Goal: Task Accomplishment & Management: Complete application form

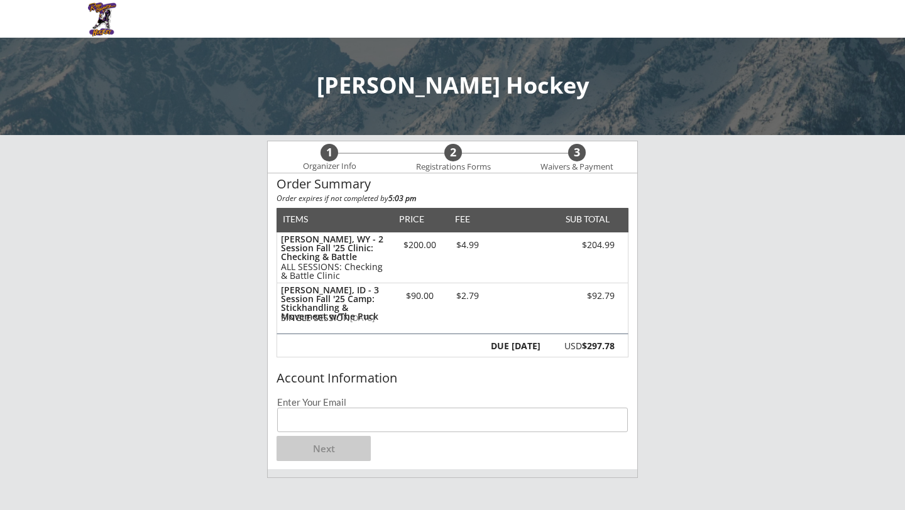
click at [305, 417] on input "email" at bounding box center [452, 420] width 351 height 25
type input "[EMAIL_ADDRESS][DOMAIN_NAME]"
click at [312, 446] on button "Next" at bounding box center [323, 448] width 94 height 25
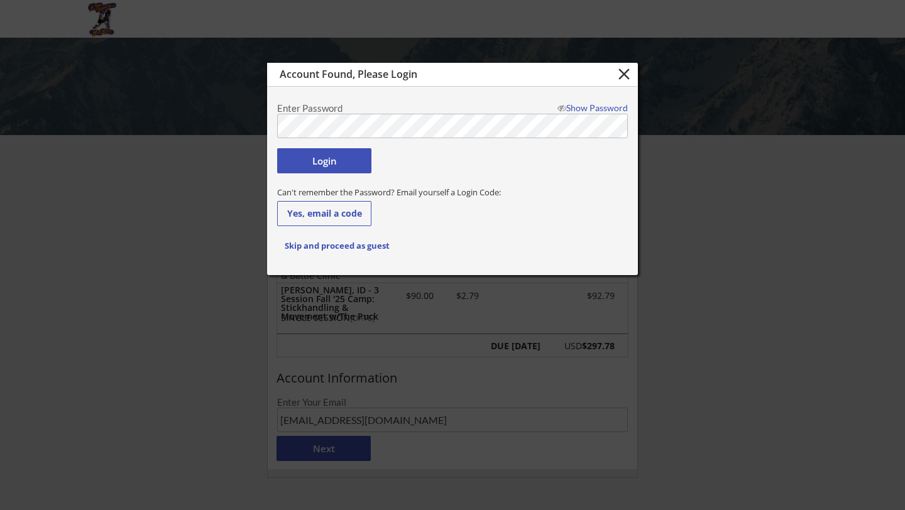
click at [346, 165] on button "Login" at bounding box center [324, 160] width 94 height 25
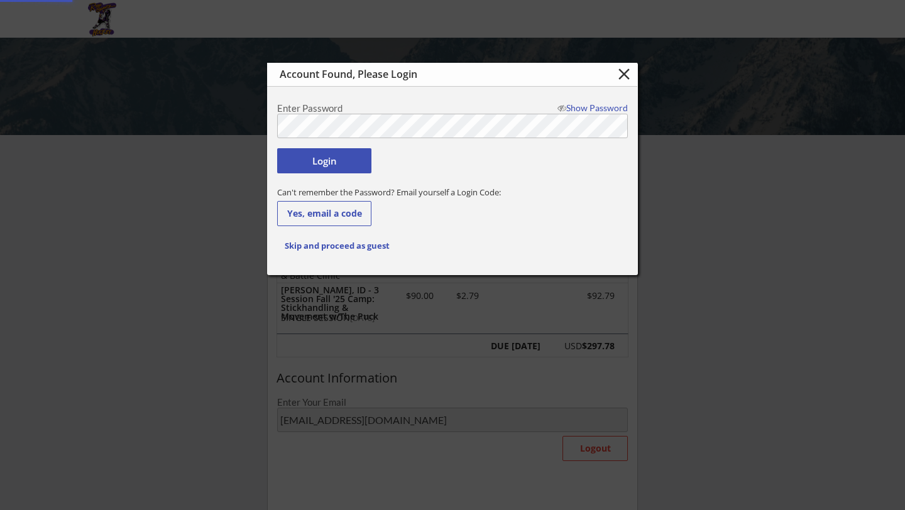
type input "[EMAIL_ADDRESS][DOMAIN_NAME]"
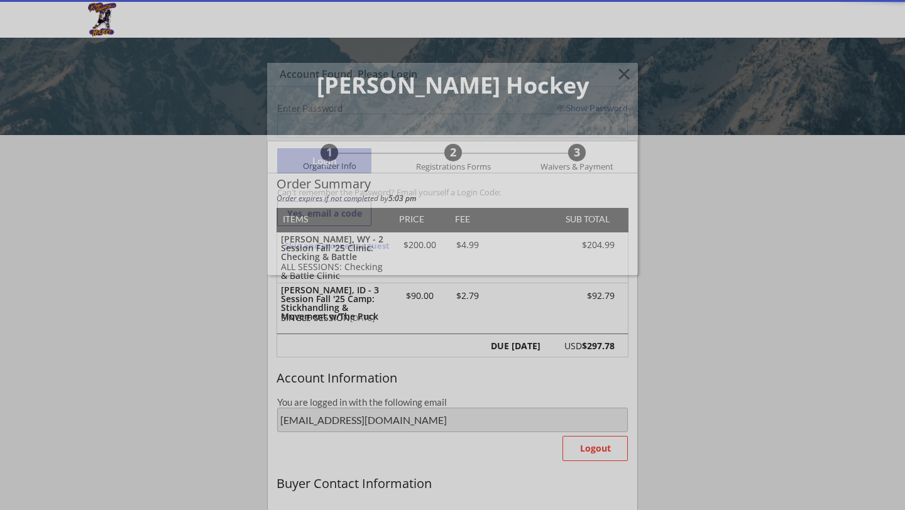
type input "[PERSON_NAME]"
type input "[PHONE_NUMBER]"
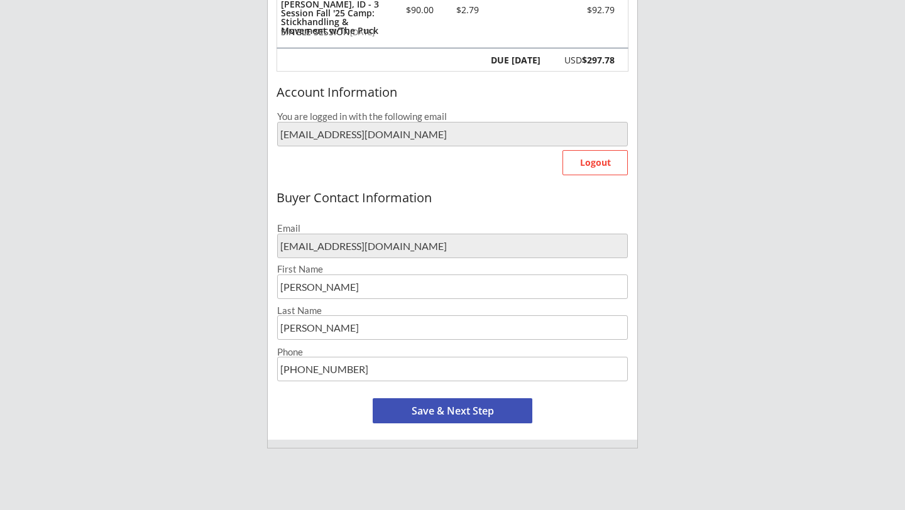
scroll to position [285, 0]
click at [399, 406] on button "Save & Next Step" at bounding box center [453, 411] width 160 height 25
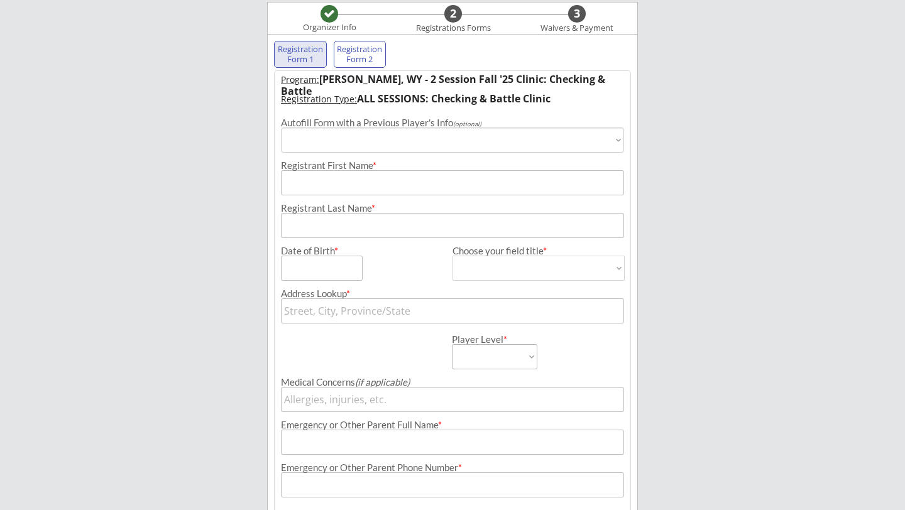
select select ""PLACEHOLDER_1427118222253""
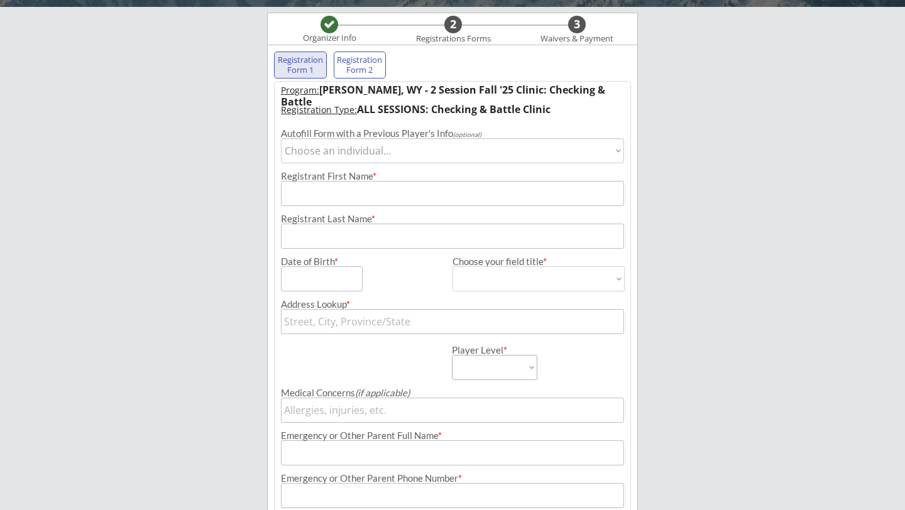
click at [347, 189] on input "input" at bounding box center [452, 193] width 343 height 25
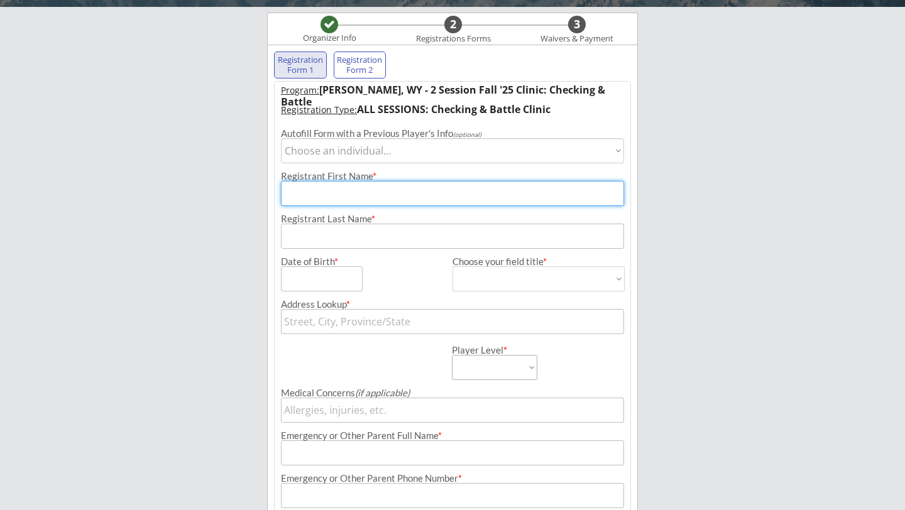
type input "P"
type input "[PERSON_NAME]"
type input "[STREET_ADDRESS]"
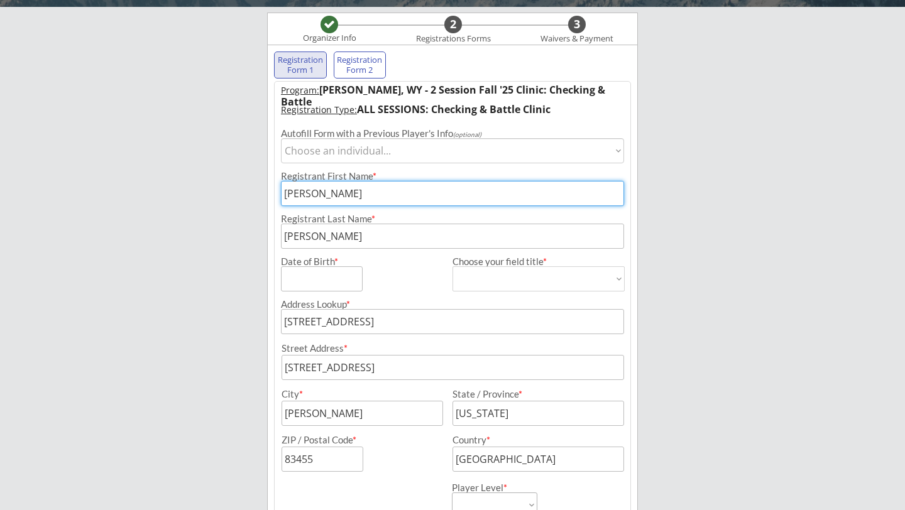
click at [336, 285] on input "input" at bounding box center [322, 278] width 82 height 25
type input "[DATE]"
click at [500, 279] on select "[DEMOGRAPHIC_DATA] [DEMOGRAPHIC_DATA]" at bounding box center [538, 278] width 172 height 25
select select ""[DEMOGRAPHIC_DATA]""
click at [452, 266] on select "[DEMOGRAPHIC_DATA] [DEMOGRAPHIC_DATA]" at bounding box center [538, 278] width 172 height 25
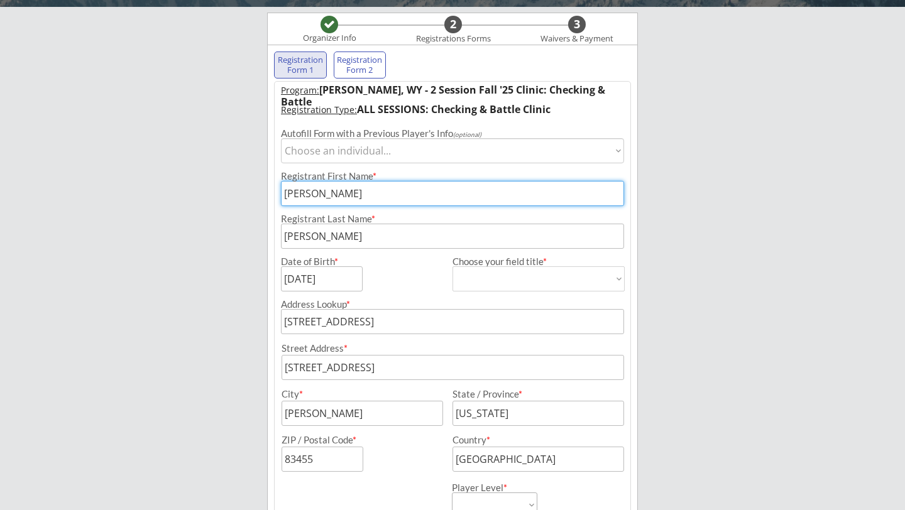
type input "[DEMOGRAPHIC_DATA]"
click at [401, 158] on select "Choose an individual... [PERSON_NAME]" at bounding box center [452, 150] width 343 height 25
select select ""1348695171700984260__LOOKUP__1727290811628x425019274620305400""
click at [281, 138] on select "Choose an individual... [PERSON_NAME]" at bounding box center [452, 150] width 343 height 25
select select ""U11-12 A/B""
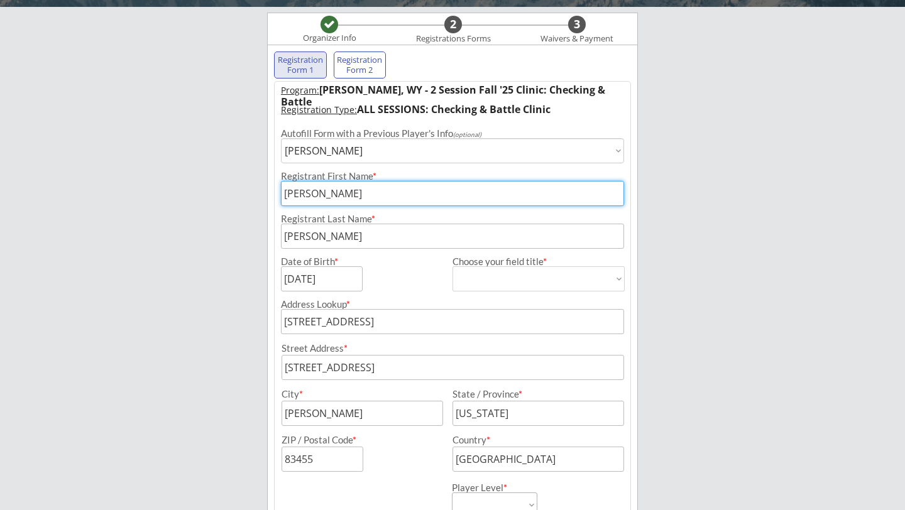
type input "[MEDICAL_DATA]"
type input "[PERSON_NAME]"
type input "[PHONE_NUMBER]"
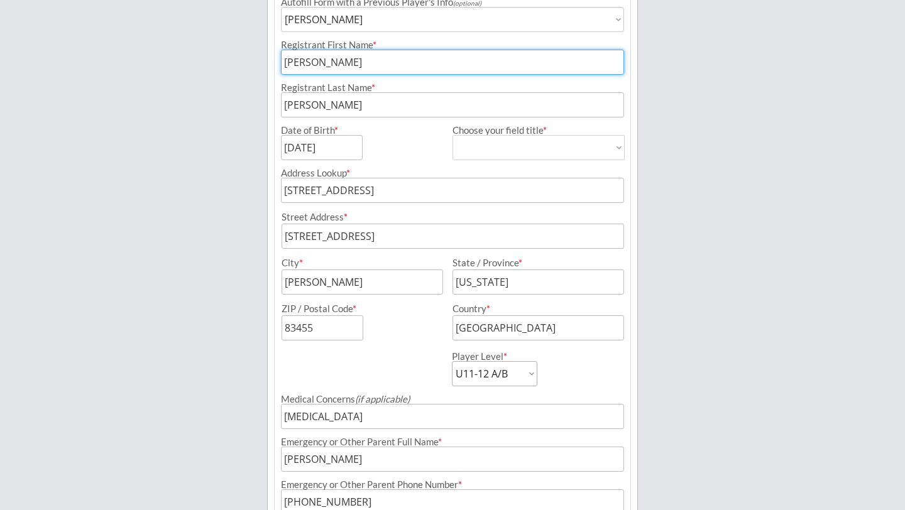
scroll to position [261, 0]
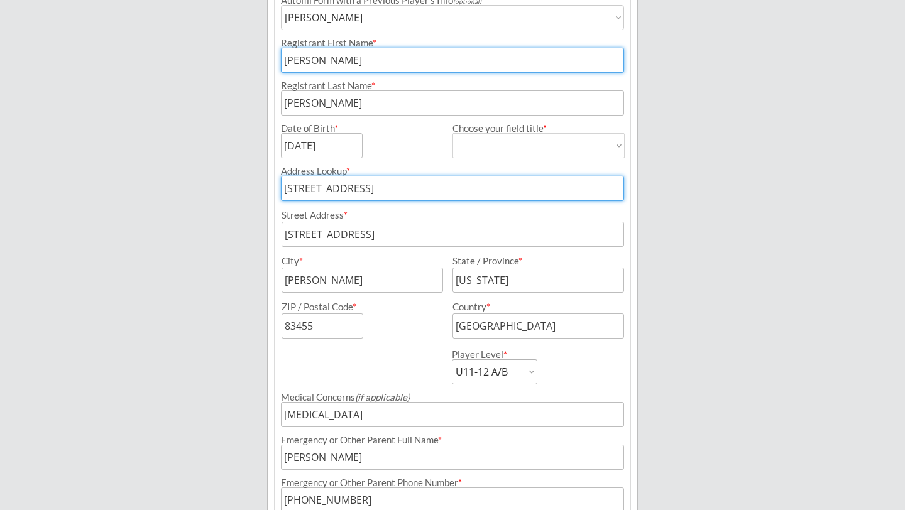
click at [403, 190] on input "[STREET_ADDRESS]" at bounding box center [452, 188] width 343 height 25
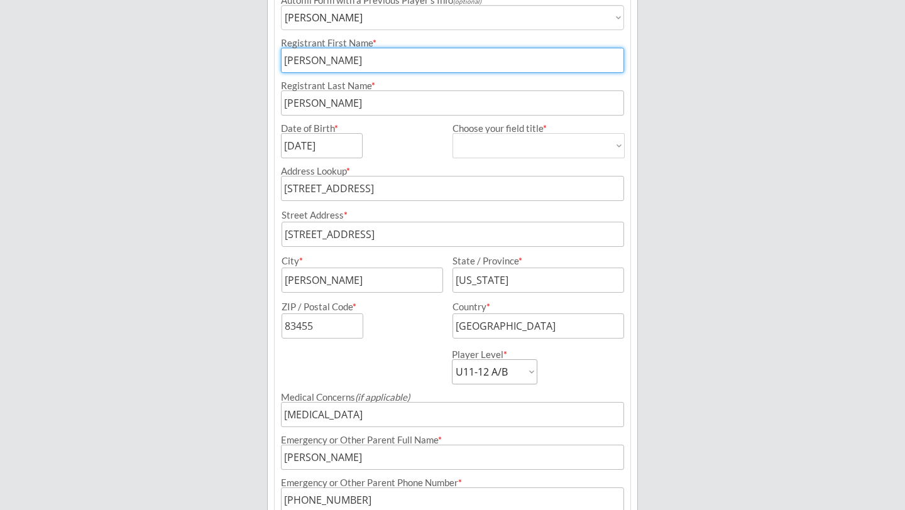
click at [676, 201] on div "[PERSON_NAME] Hockey Organizer Info 2 Registrations Forms 3 Waivers & Payment R…" at bounding box center [452, 185] width 905 height 893
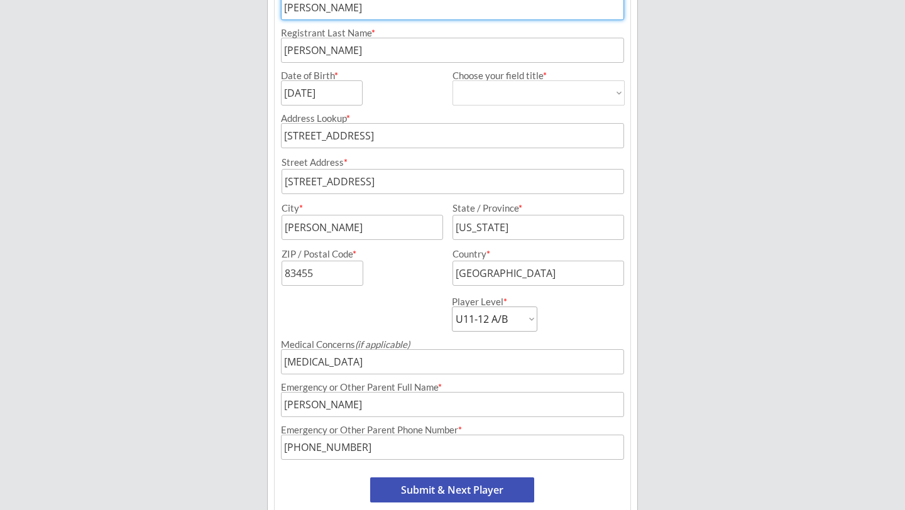
scroll to position [319, 0]
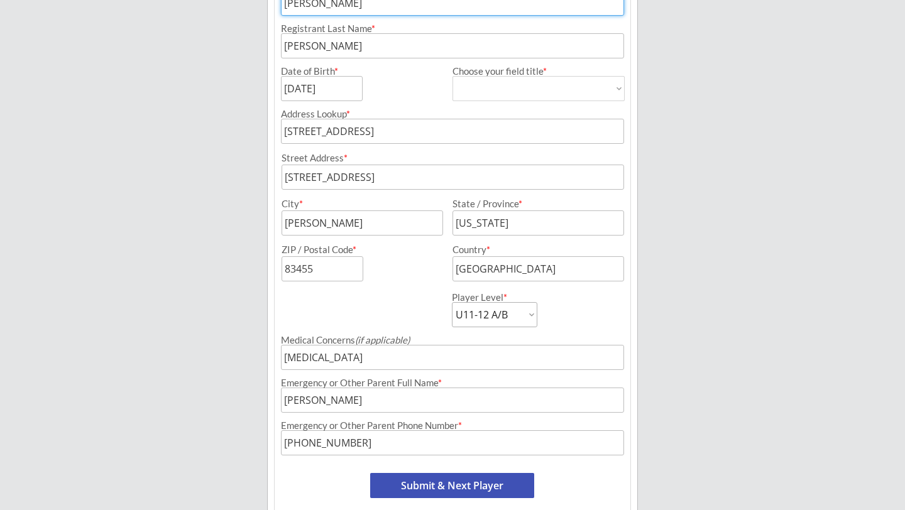
click at [523, 315] on select "Mite Squirt A/B Squirt AA/AAA U11-12 A/B U11-12 AA/AAA U13-14 A/B U13-14 AA/AAA…" at bounding box center [494, 314] width 85 height 25
select select ""U13-14 A/B""
click at [452, 302] on select "Mite Squirt A/B Squirt AA/AAA U11-12 A/B U11-12 AA/AAA U13-14 A/B U13-14 AA/AAA…" at bounding box center [494, 314] width 85 height 25
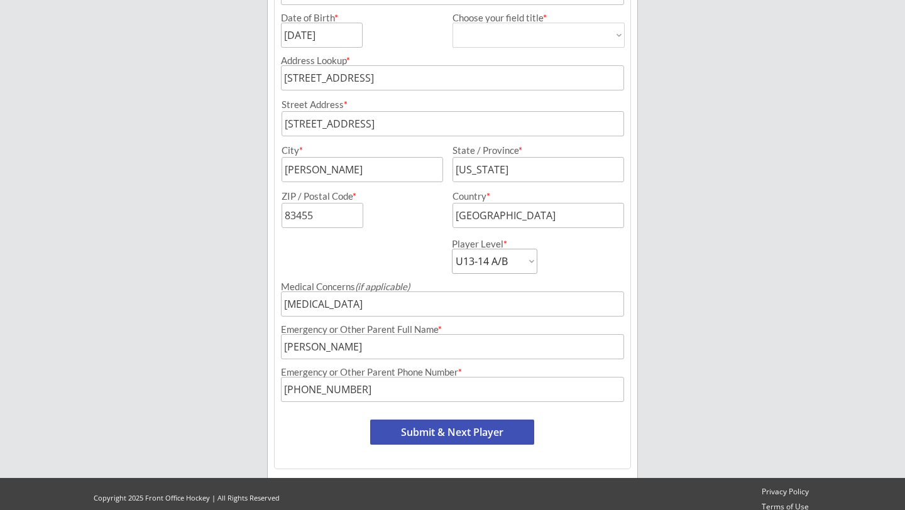
scroll to position [383, 0]
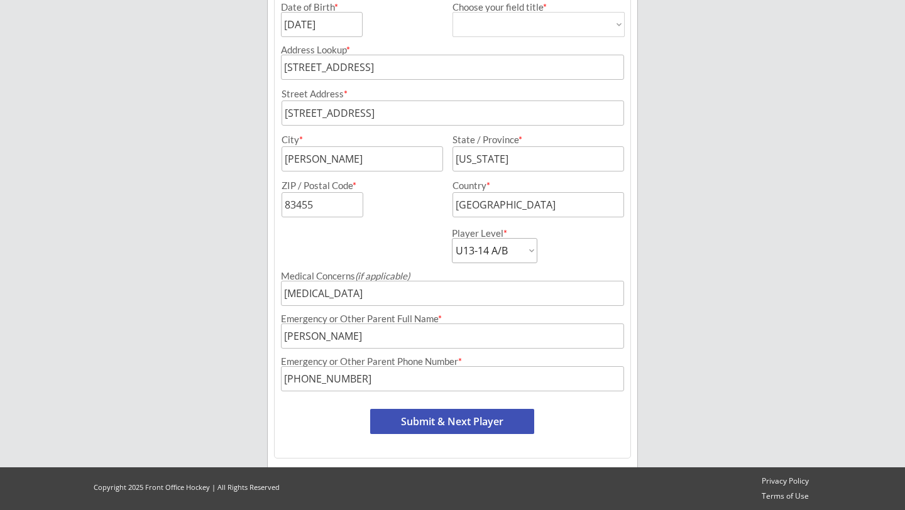
click at [400, 420] on button "Submit & Next Player" at bounding box center [452, 421] width 164 height 25
select select ""PLACEHOLDER_1427118222253""
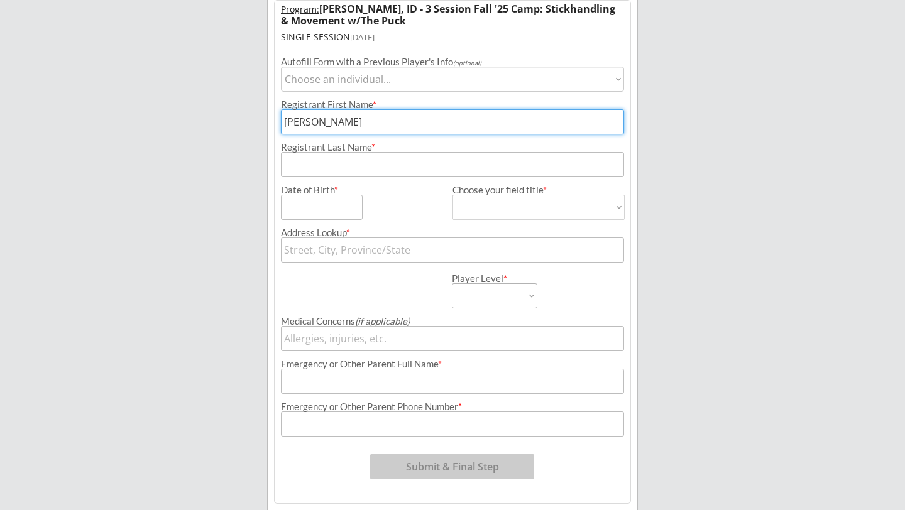
scroll to position [126, 0]
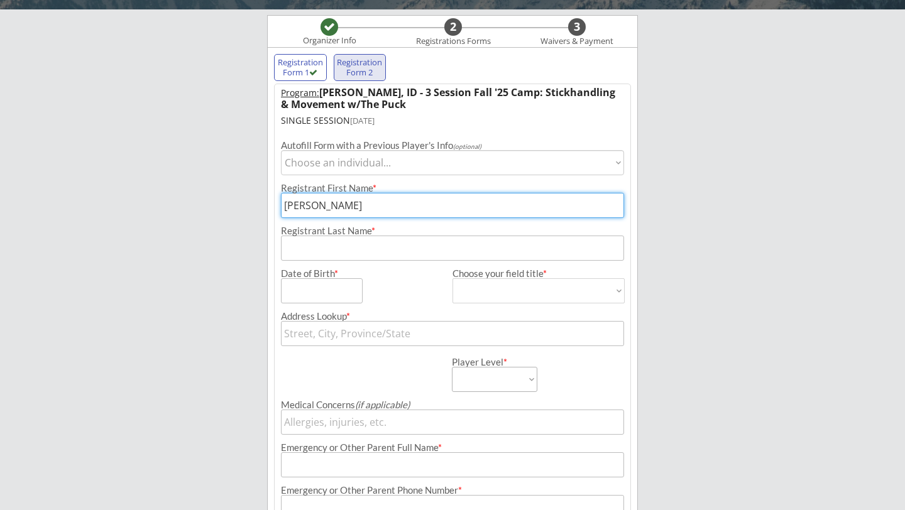
click at [316, 248] on input "input" at bounding box center [452, 248] width 343 height 25
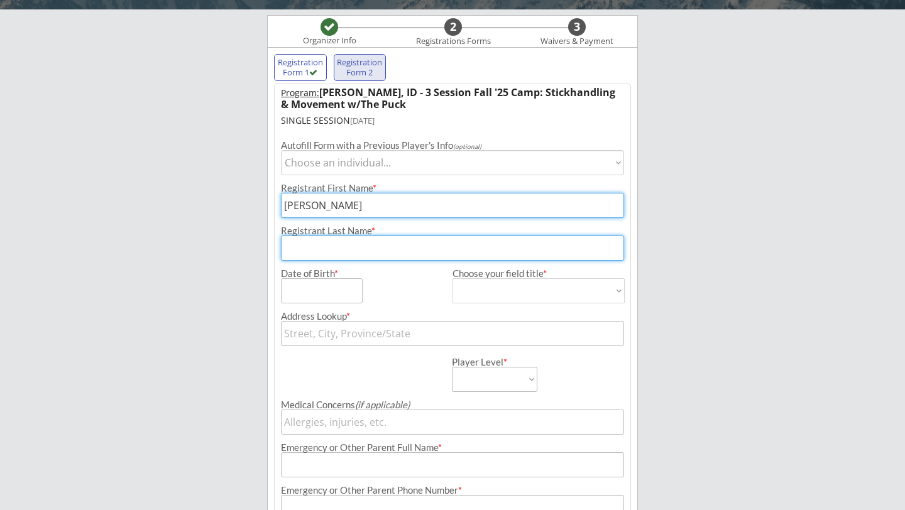
type input "[PERSON_NAME]"
type input "[STREET_ADDRESS]"
type input "[PERSON_NAME]"
type input "[US_STATE]"
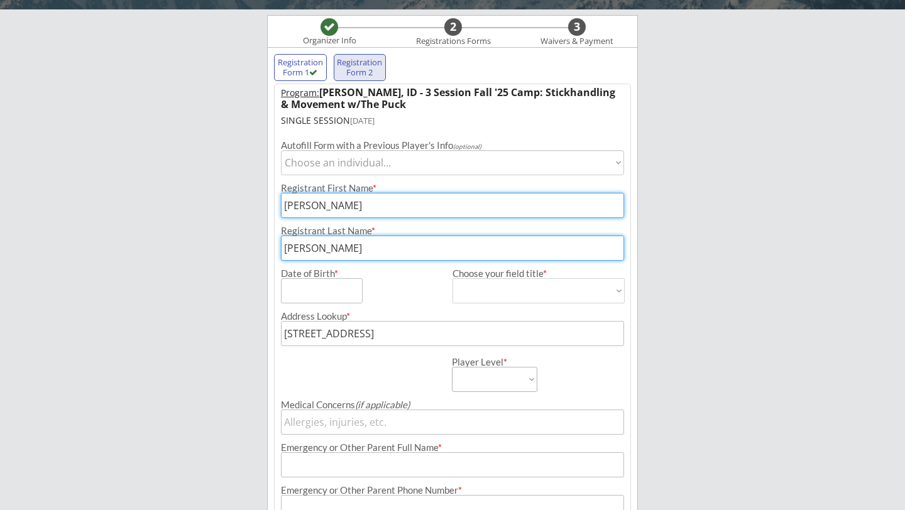
type input "83455"
type input "[GEOGRAPHIC_DATA]"
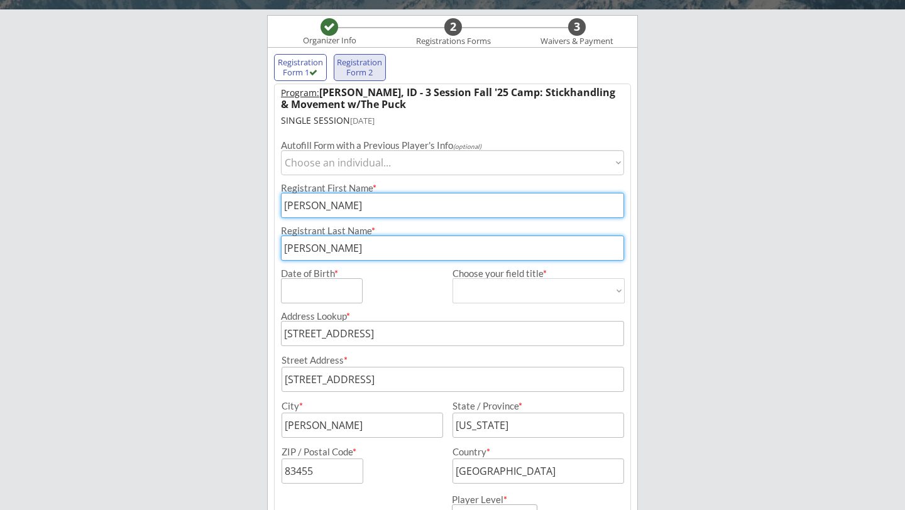
click at [321, 280] on input "input" at bounding box center [322, 290] width 82 height 25
type input "[DATE]"
click at [478, 289] on select "[DEMOGRAPHIC_DATA] [DEMOGRAPHIC_DATA]" at bounding box center [538, 290] width 172 height 25
select select ""[DEMOGRAPHIC_DATA]""
click at [452, 278] on select "[DEMOGRAPHIC_DATA] [DEMOGRAPHIC_DATA]" at bounding box center [538, 290] width 172 height 25
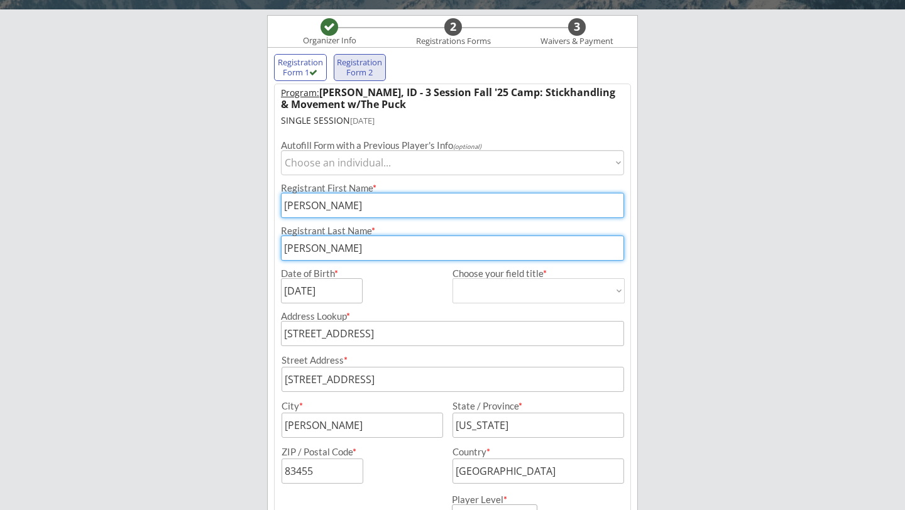
type input "[DEMOGRAPHIC_DATA]"
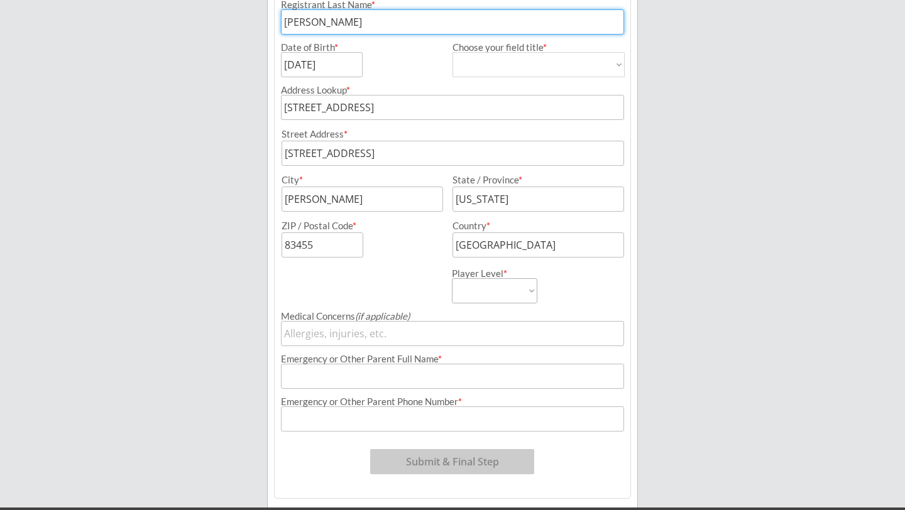
scroll to position [391, 0]
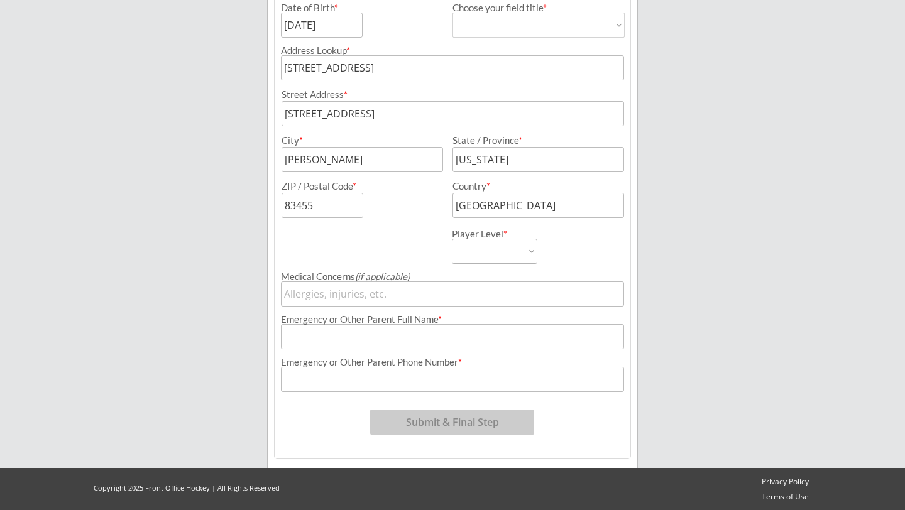
click at [474, 252] on select "Mite Squirt A/B Squirt AA/AAA U11-12 A/B U11-12 AA/AAA U13-14 A/B U13-14 AA/AAA…" at bounding box center [494, 251] width 85 height 25
click at [452, 239] on select "Mite Squirt A/B Squirt AA/AAA U11-12 A/B U11-12 AA/AAA U13-14 A/B U13-14 AA/AAA…" at bounding box center [494, 251] width 85 height 25
click at [518, 251] on select "Mite Squirt A/B Squirt AA/AAA U11-12 A/B U11-12 AA/AAA U13-14 A/B U13-14 AA/AAA…" at bounding box center [494, 251] width 85 height 25
select select ""U13-14 A/B""
click at [452, 239] on select "Mite Squirt A/B Squirt AA/AAA U11-12 A/B U11-12 AA/AAA U13-14 A/B U13-14 AA/AAA…" at bounding box center [494, 251] width 85 height 25
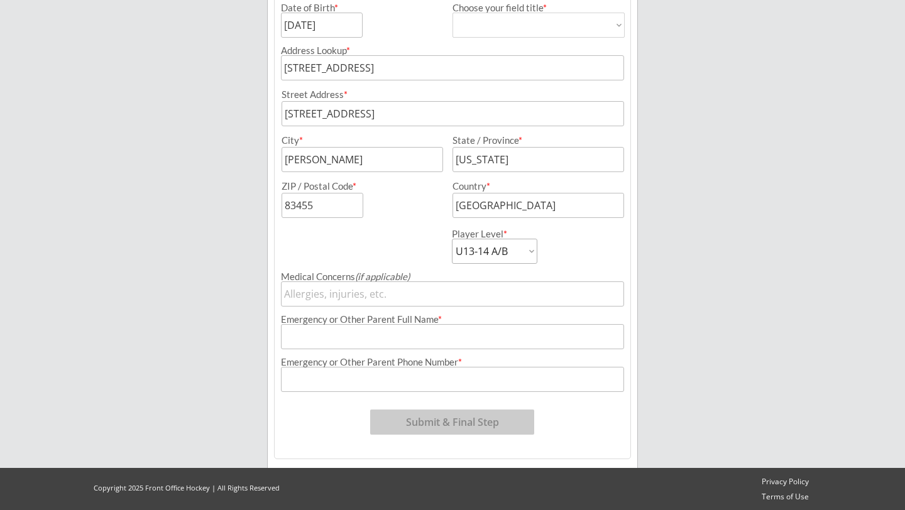
click at [410, 295] on input "input" at bounding box center [452, 294] width 343 height 25
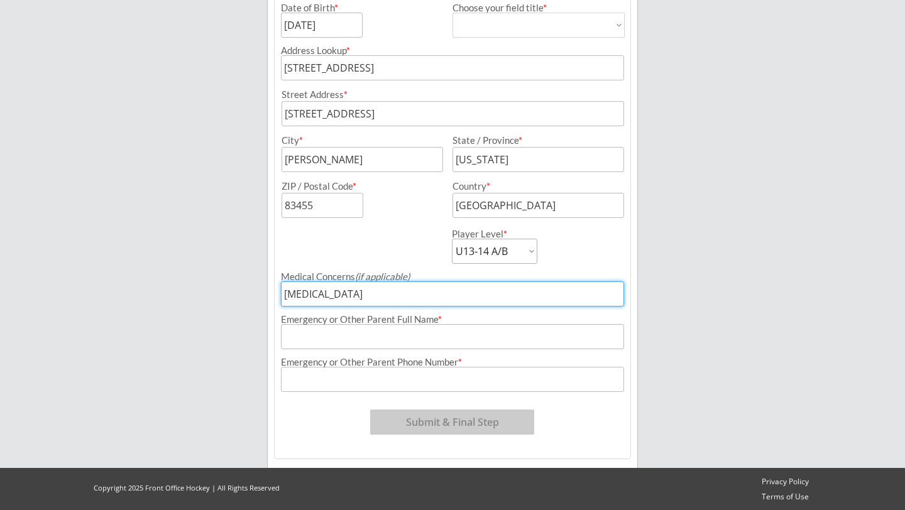
type input "[MEDICAL_DATA]"
click at [390, 341] on input "input" at bounding box center [452, 336] width 343 height 25
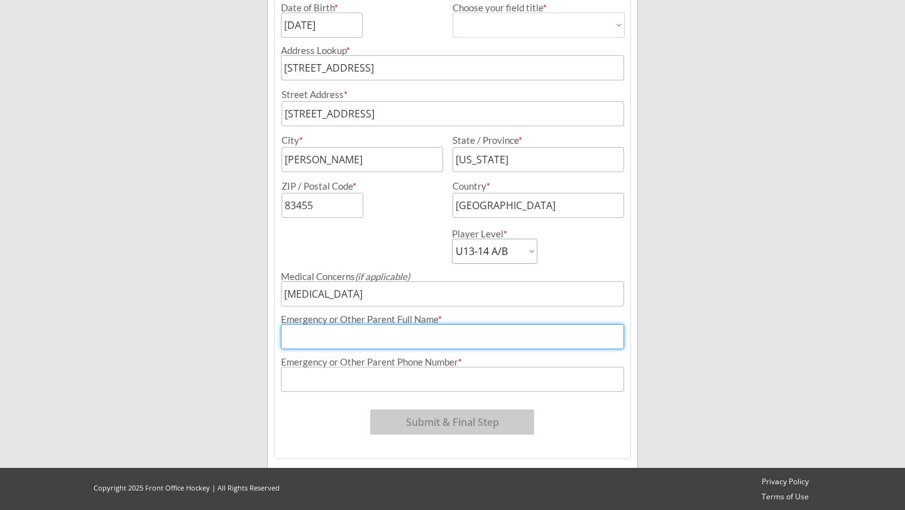
type input "[PERSON_NAME]"
type input "[PHONE_NUMBER]"
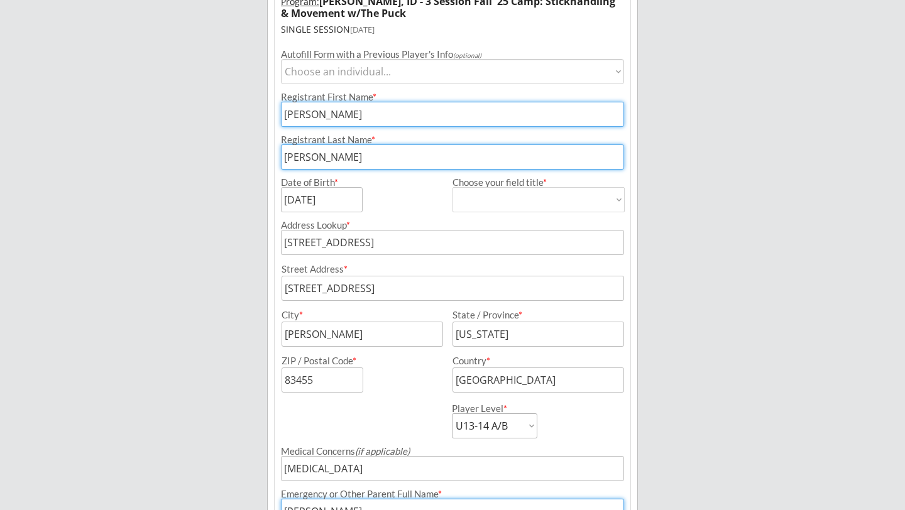
scroll to position [171, 0]
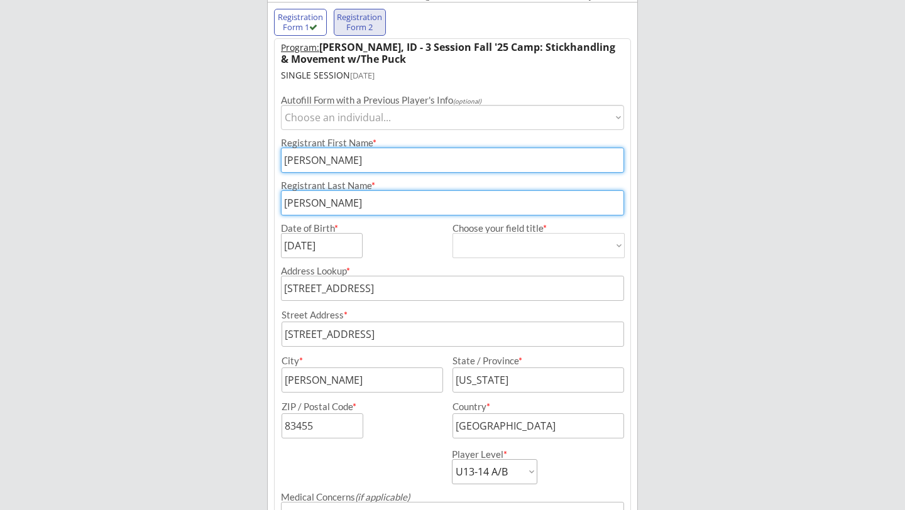
click at [342, 102] on div "Autofill Form with a Previous Player's Info (optional)" at bounding box center [452, 100] width 343 height 9
click at [339, 116] on select "Choose an individual... [PERSON_NAME]" at bounding box center [452, 117] width 343 height 25
select select ""1348695171700984260__LOOKUP__1727290811628x425019274620305400""
click at [281, 105] on select "Choose an individual... [PERSON_NAME]" at bounding box center [452, 117] width 343 height 25
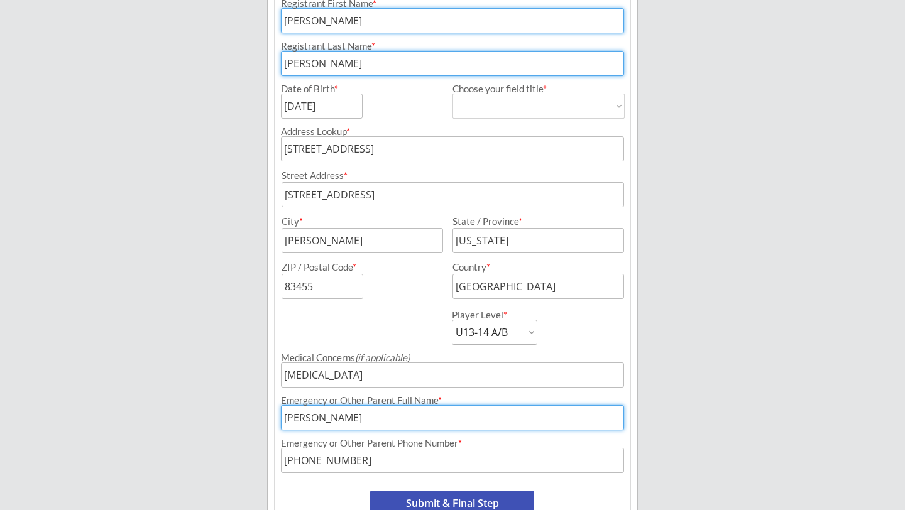
scroll to position [391, 0]
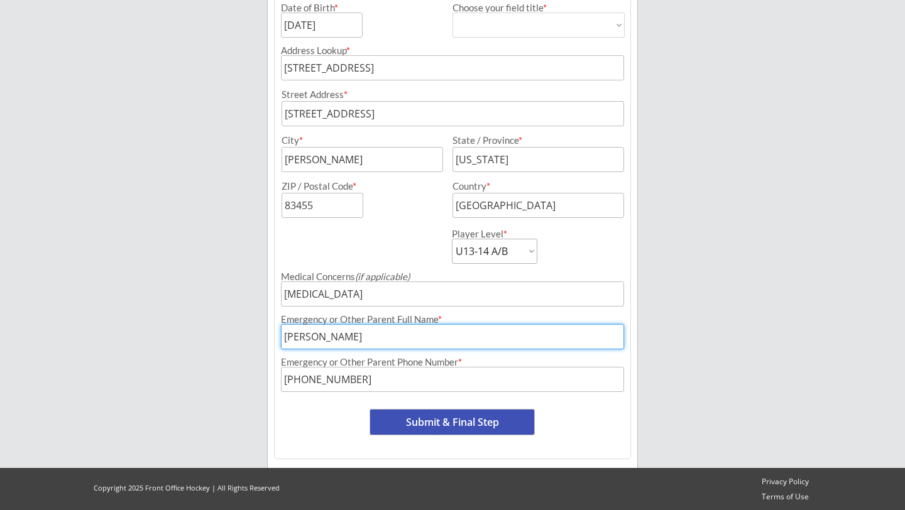
click at [417, 424] on button "Submit & Final Step" at bounding box center [452, 422] width 164 height 25
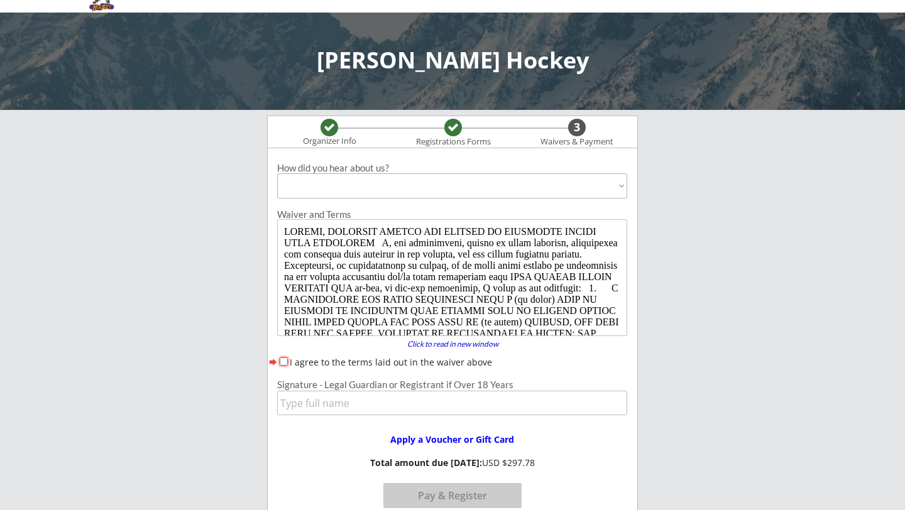
scroll to position [41, 0]
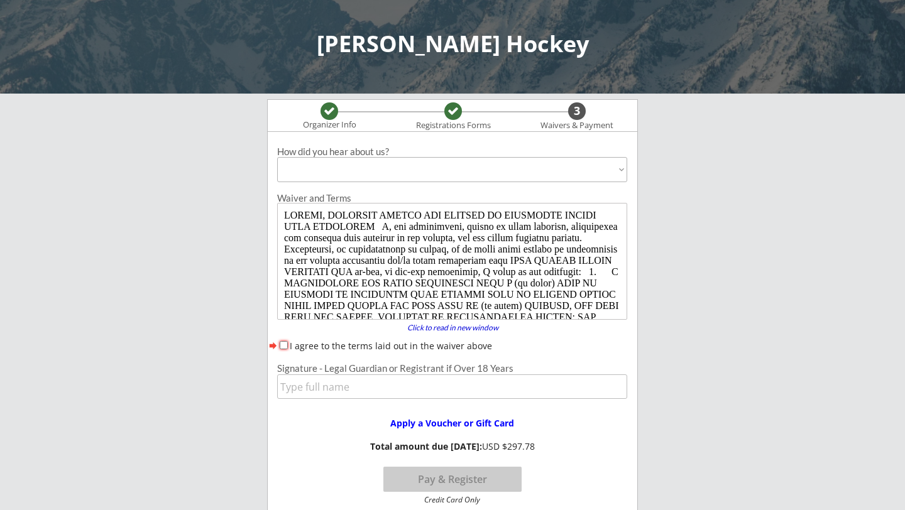
click at [322, 157] on select "Past Participant Friend / Referral / Word of Mouth Offline Advertisement (broch…" at bounding box center [452, 169] width 350 height 25
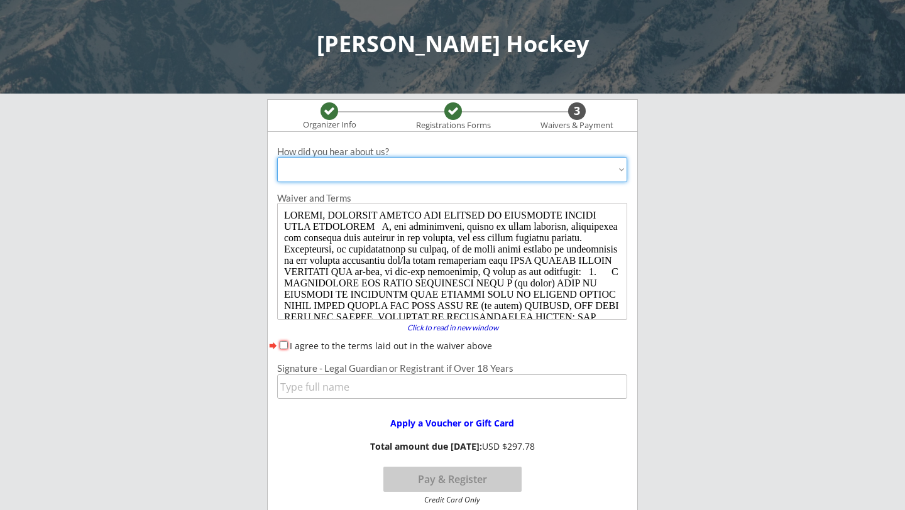
select select ""Past Participant""
click at [277, 157] on select "Past Participant Friend / Referral / Word of Mouth Offline Advertisement (broch…" at bounding box center [452, 169] width 350 height 25
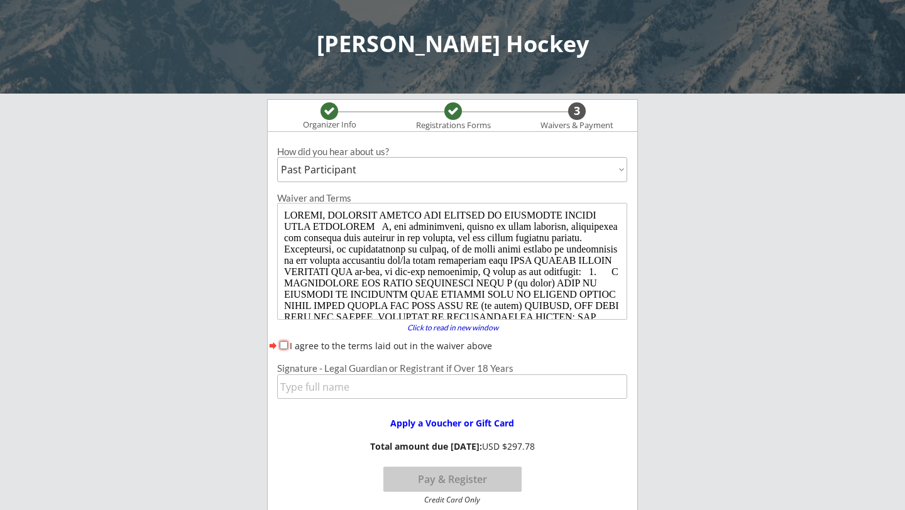
click at [284, 346] on input "I agree to the terms laid out in the waiver above" at bounding box center [284, 345] width 8 height 8
checkbox input "true"
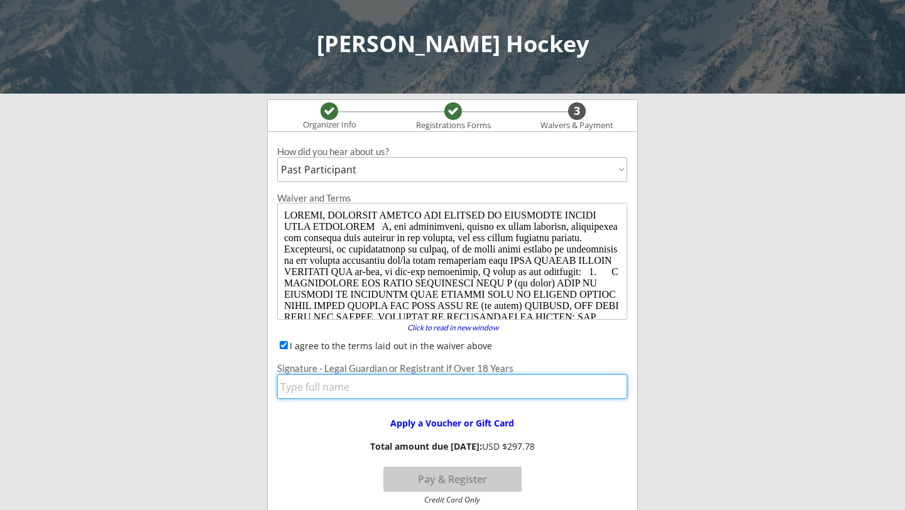
click at [302, 388] on input "input" at bounding box center [452, 387] width 350 height 25
type input "[PERSON_NAME]"
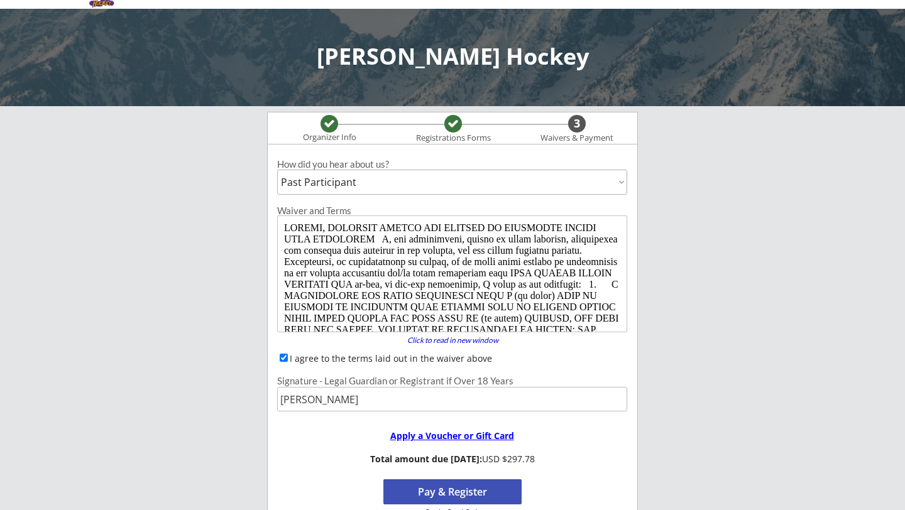
scroll to position [25, 0]
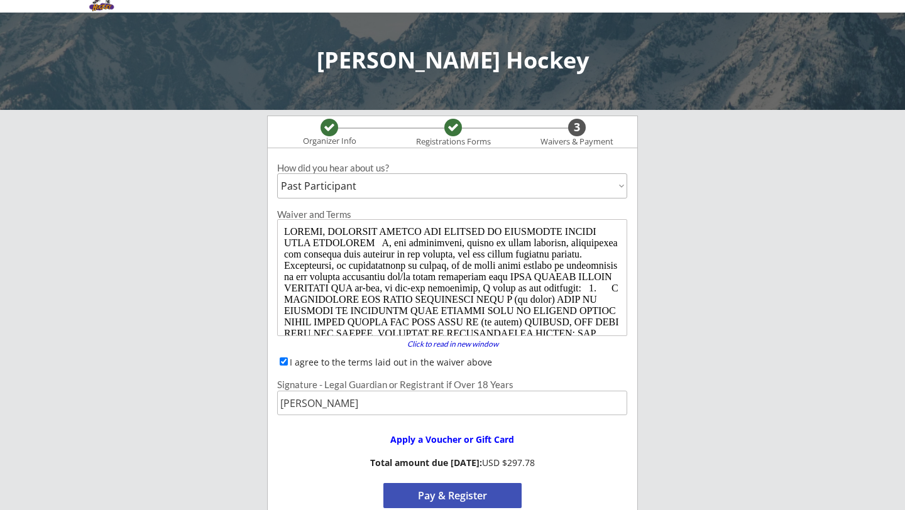
click at [443, 130] on div "Registrations Forms" at bounding box center [453, 133] width 124 height 31
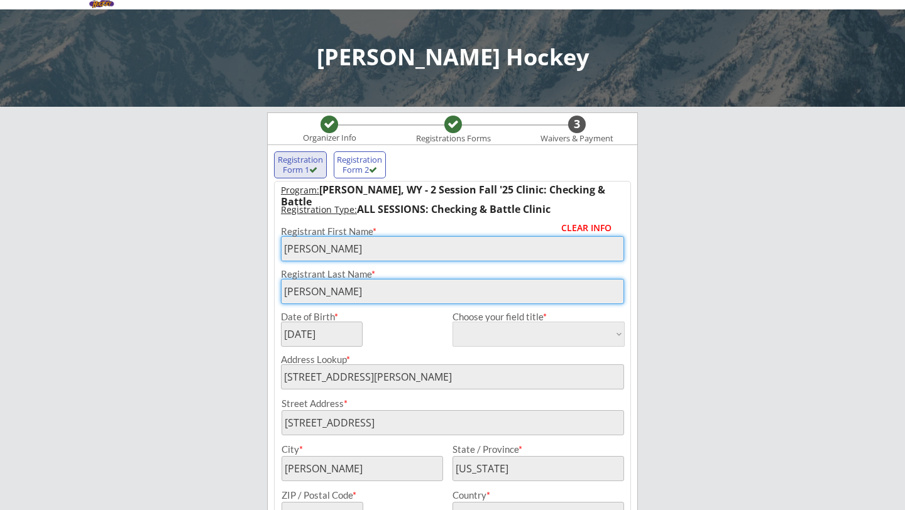
scroll to position [30, 0]
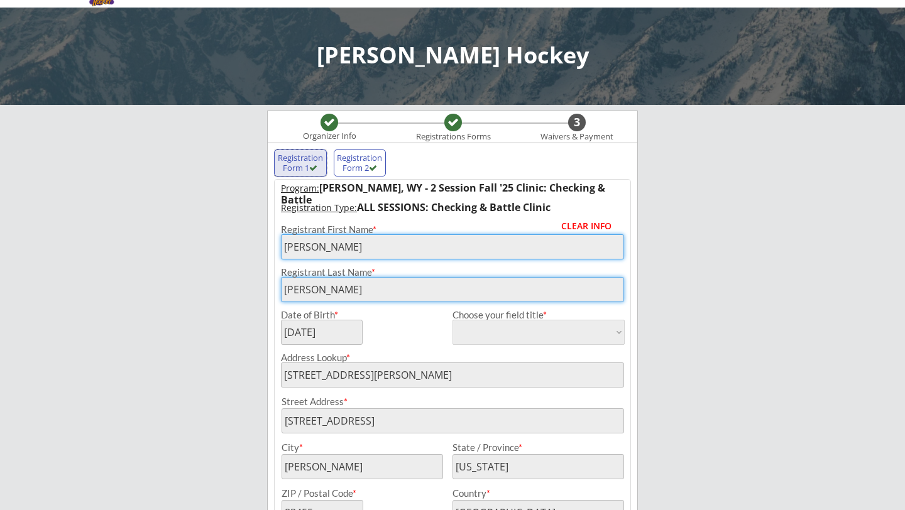
click at [308, 165] on div "Registration Form 1" at bounding box center [300, 162] width 46 height 19
click at [354, 167] on div "Registration Form 2" at bounding box center [360, 162] width 46 height 19
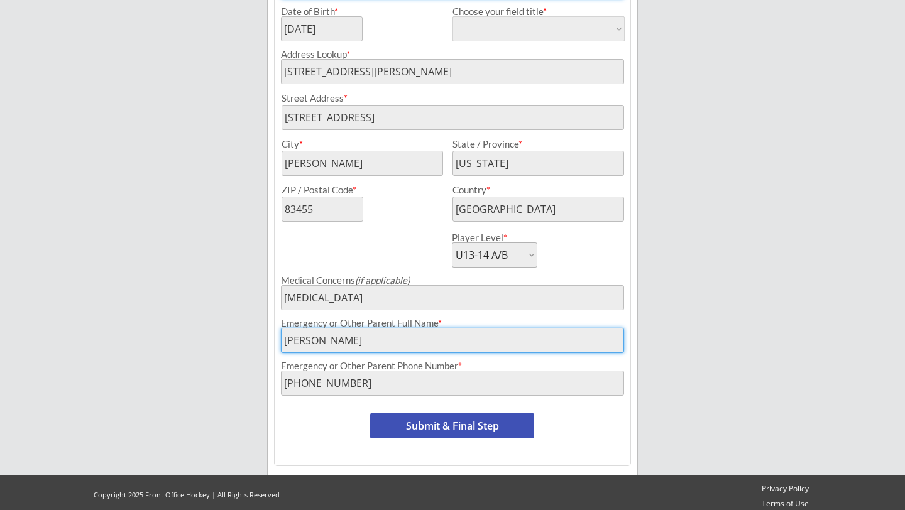
scroll to position [344, 0]
click at [435, 422] on button "Submit & Final Step" at bounding box center [452, 425] width 164 height 25
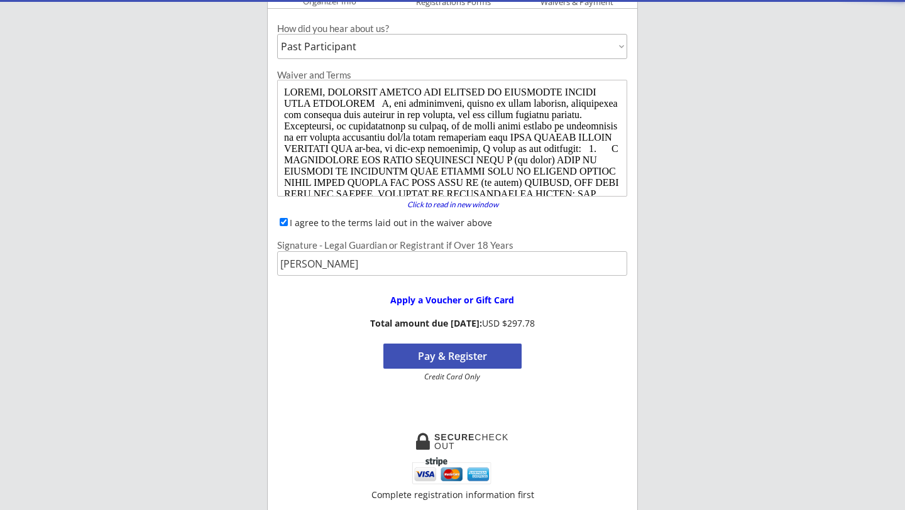
scroll to position [141, 0]
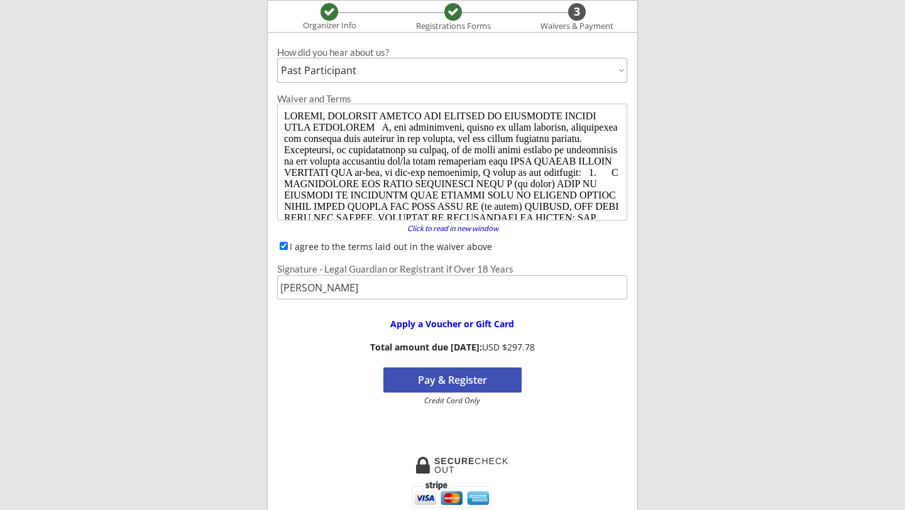
click at [448, 383] on button "Pay & Register" at bounding box center [452, 380] width 138 height 25
